Goal: Task Accomplishment & Management: Use online tool/utility

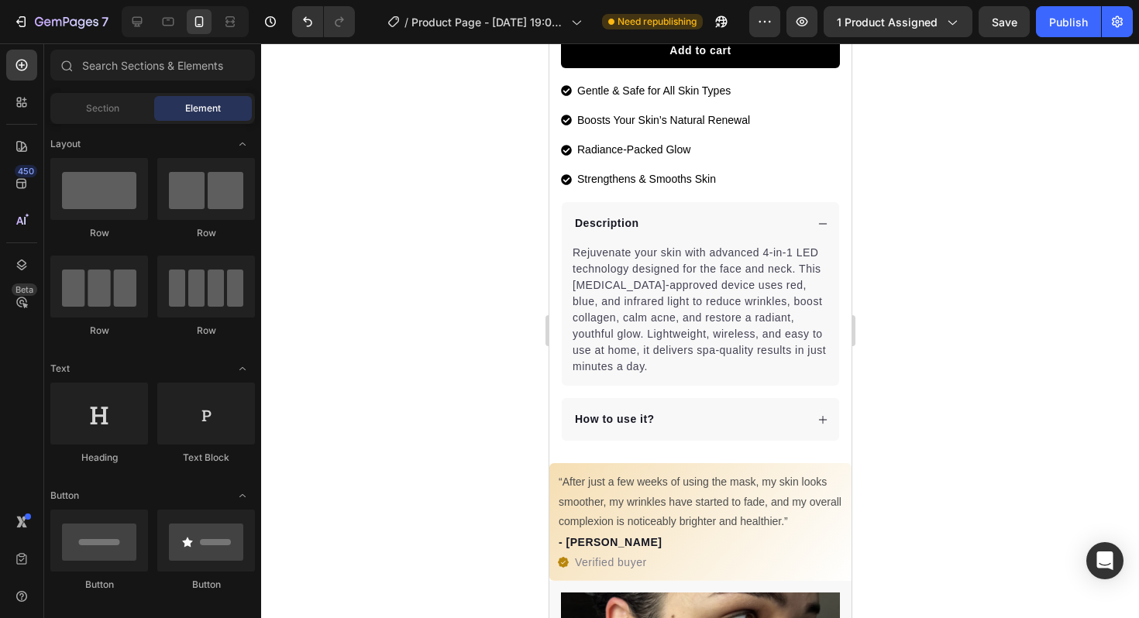
scroll to position [515, 0]
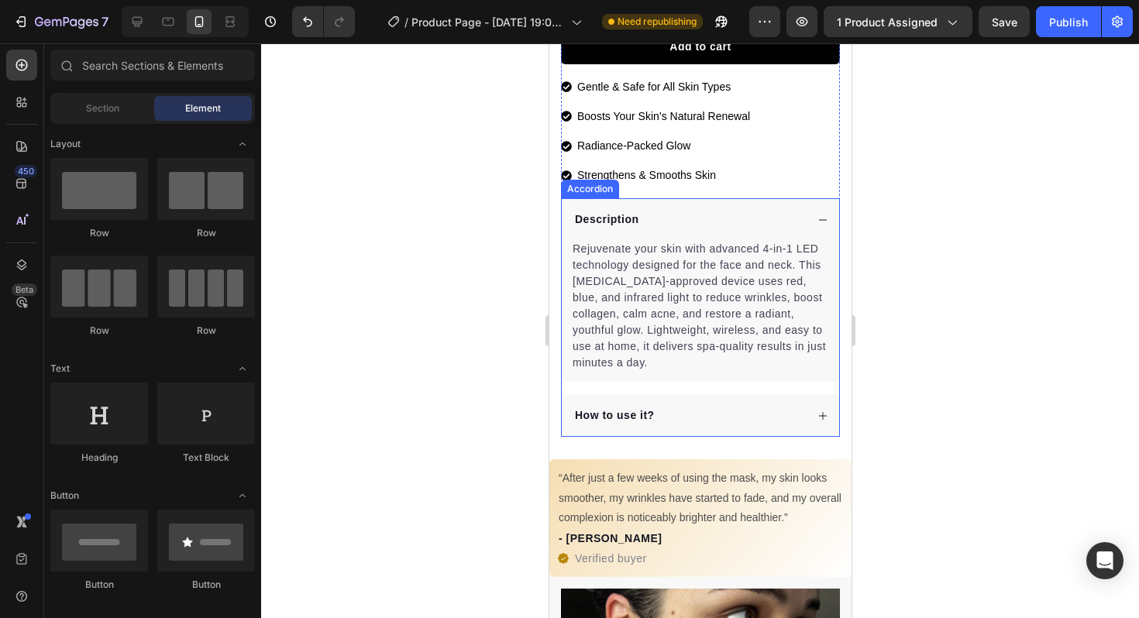
click at [709, 394] on div "How to use it?" at bounding box center [699, 415] width 277 height 43
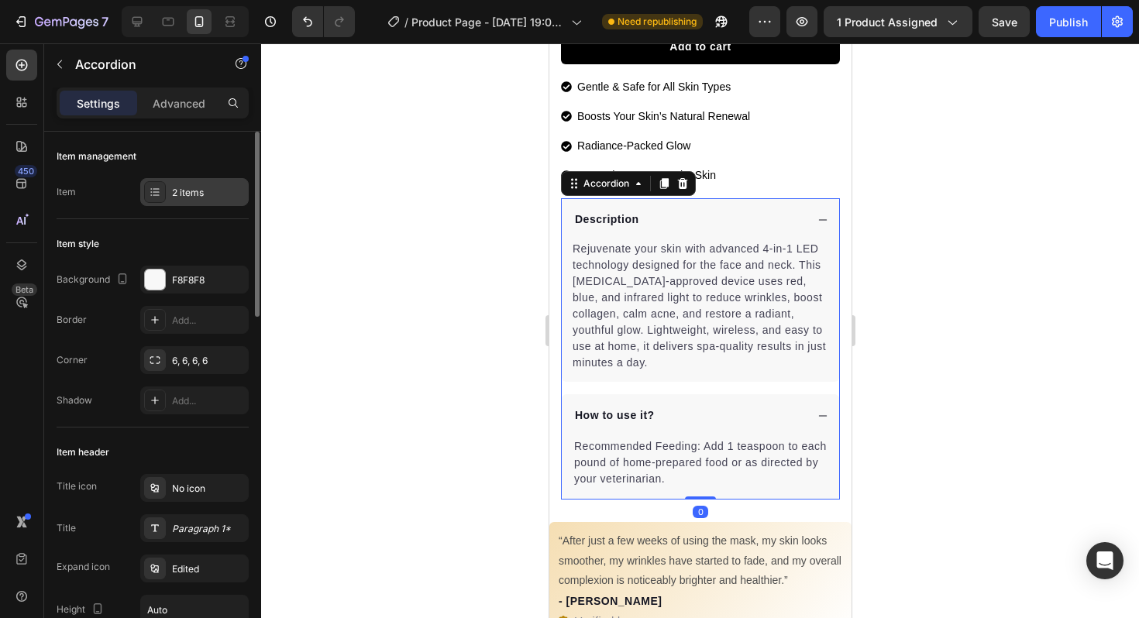
click at [193, 190] on div "2 items" at bounding box center [208, 193] width 73 height 14
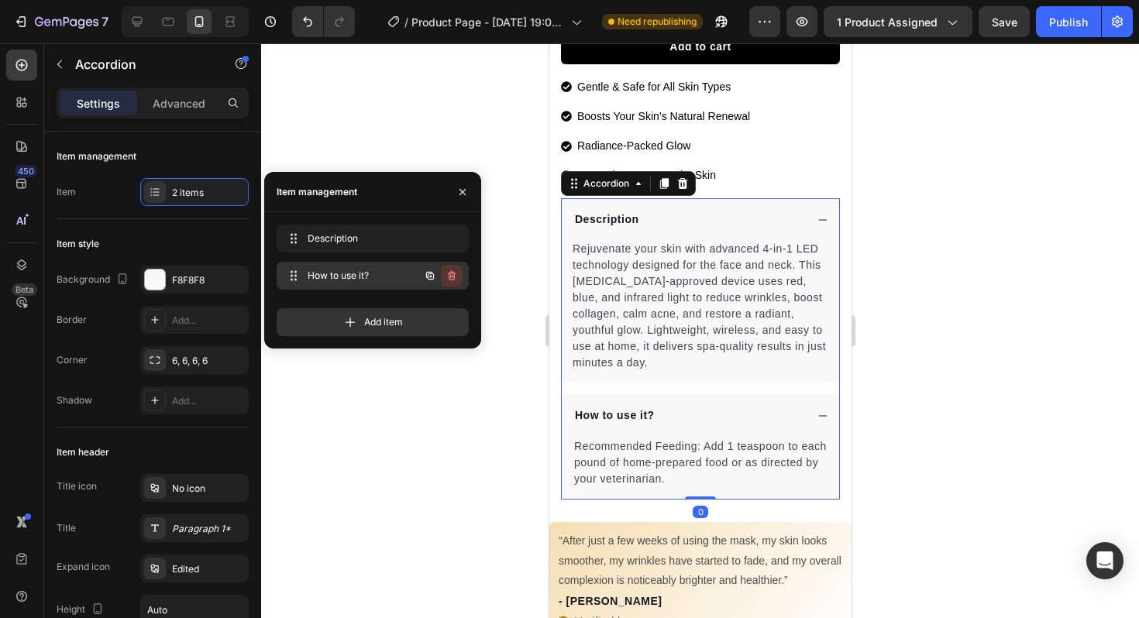
click at [448, 276] on icon "button" at bounding box center [451, 276] width 12 height 12
click at [452, 273] on div "Delete" at bounding box center [441, 276] width 29 height 14
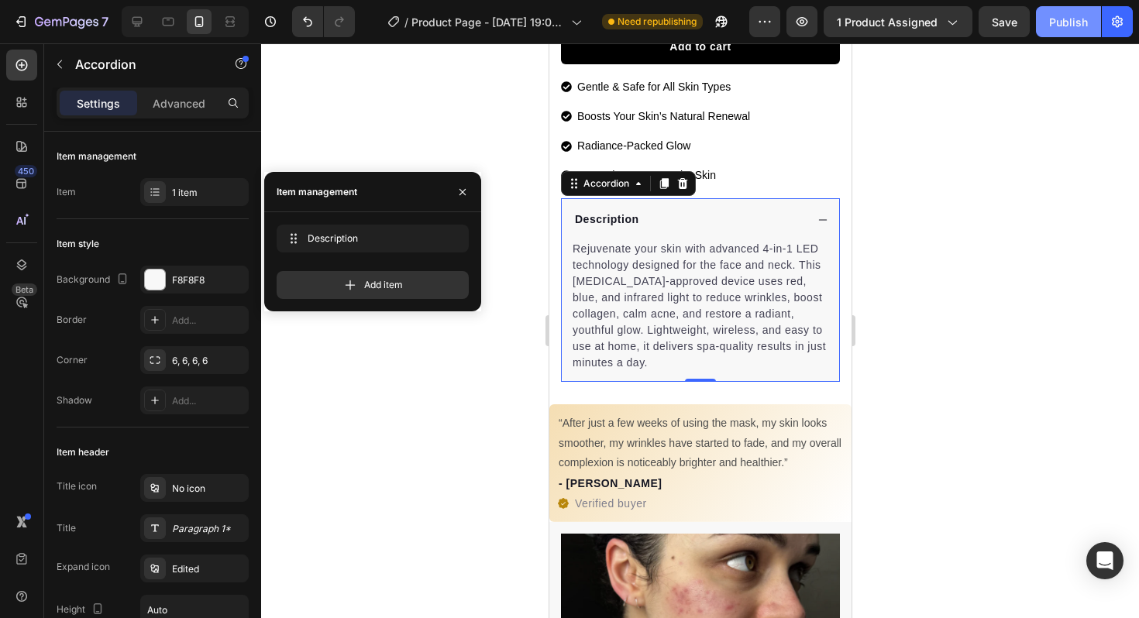
click at [1087, 26] on div "Publish" at bounding box center [1068, 22] width 39 height 16
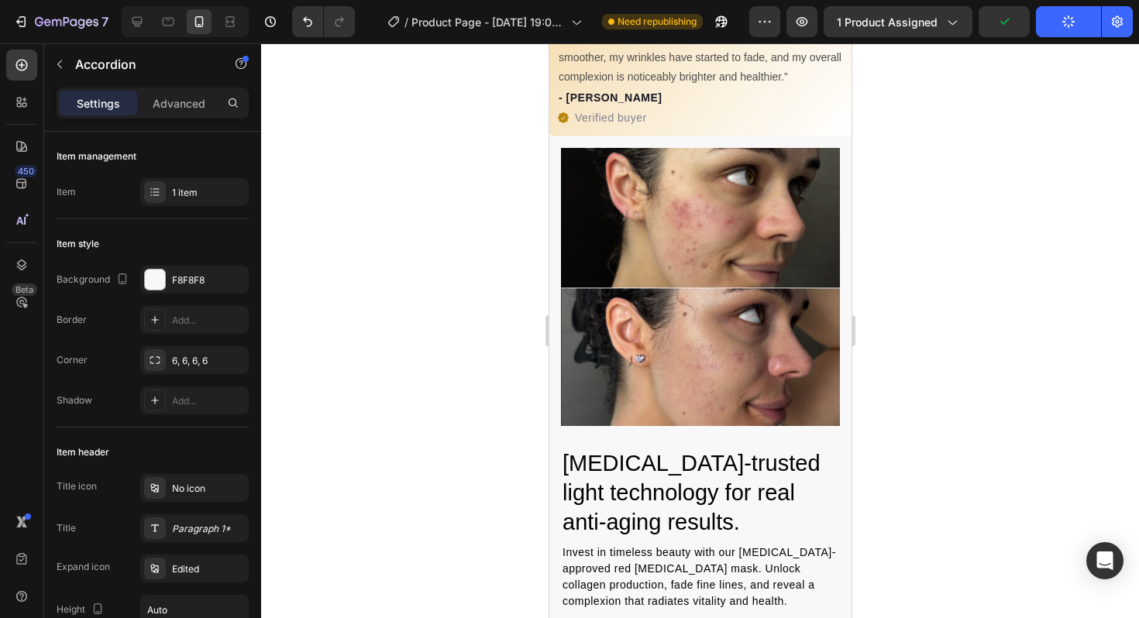
scroll to position [914, 0]
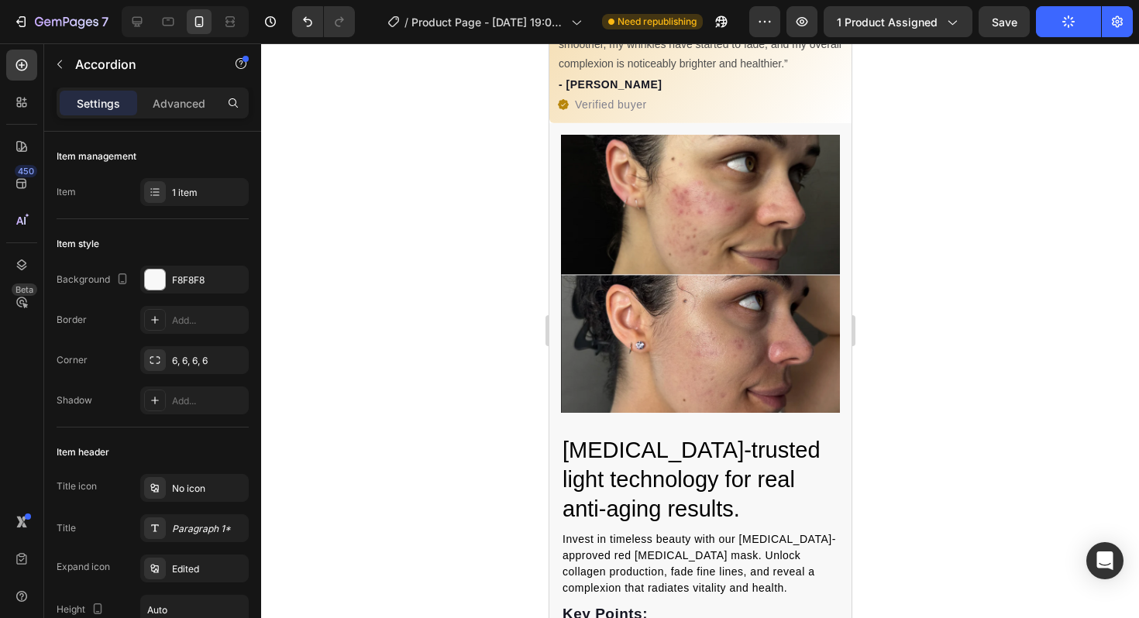
click at [994, 164] on div at bounding box center [700, 330] width 878 height 575
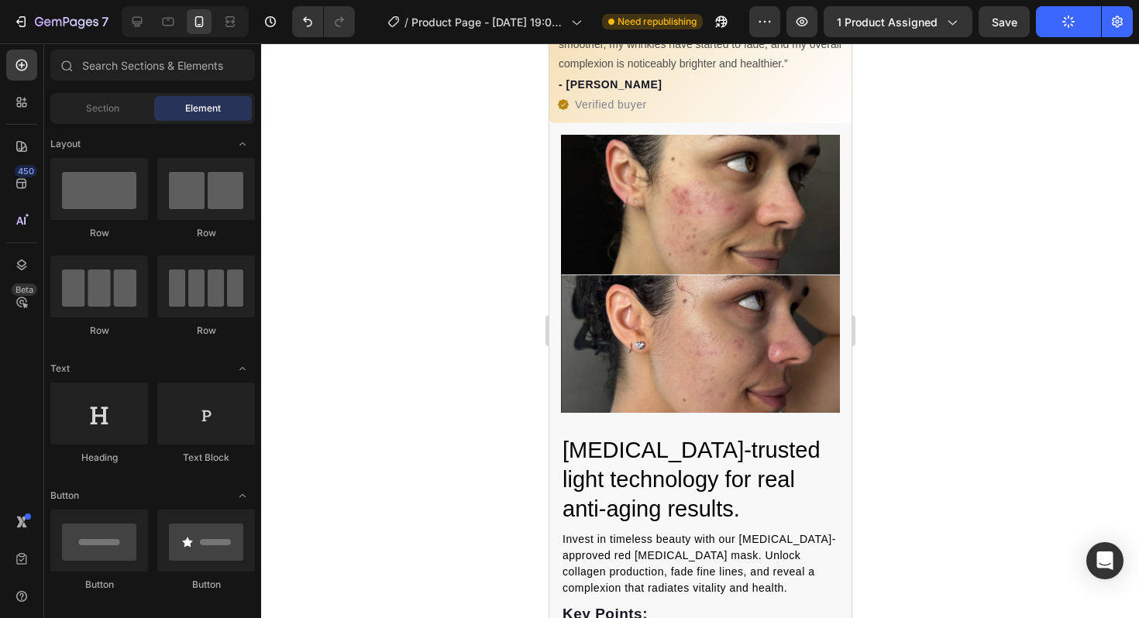
click at [1061, 19] on button "Publish" at bounding box center [1068, 21] width 65 height 31
click at [976, 114] on div at bounding box center [700, 330] width 878 height 575
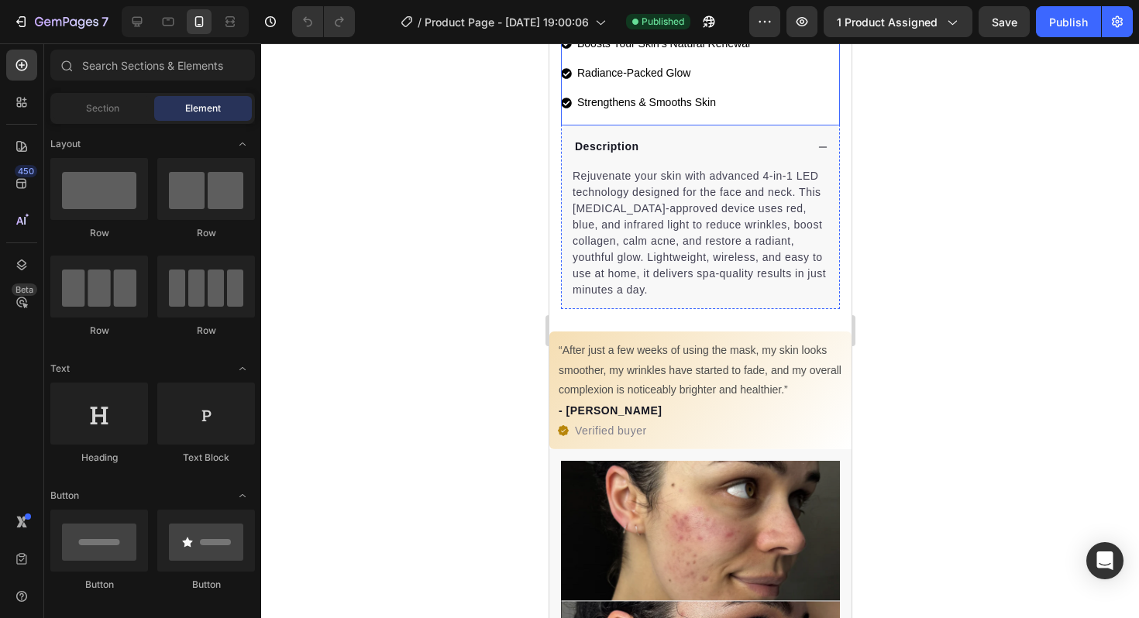
scroll to position [597, 0]
